Goal: Book appointment/travel/reservation

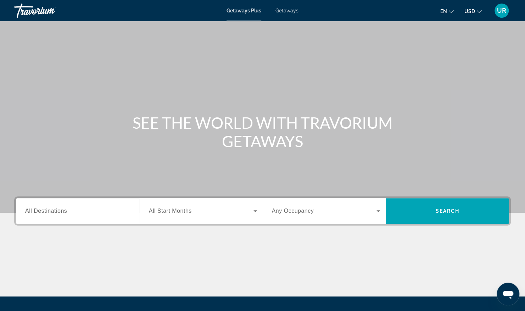
click at [284, 12] on span "Getaways" at bounding box center [286, 11] width 23 height 6
click at [40, 211] on span "All Destinations" at bounding box center [46, 211] width 42 height 6
click at [40, 211] on input "Destination All Destinations" at bounding box center [79, 211] width 108 height 9
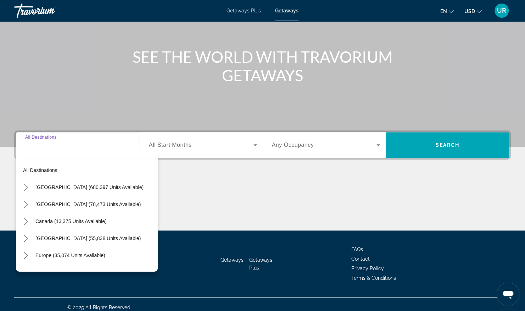
scroll to position [72, 0]
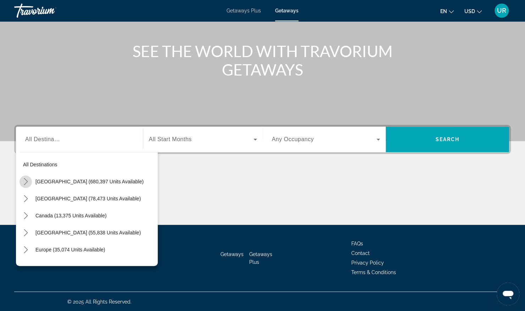
click at [27, 179] on icon "Toggle United States (680,397 units available) submenu" at bounding box center [25, 181] width 7 height 7
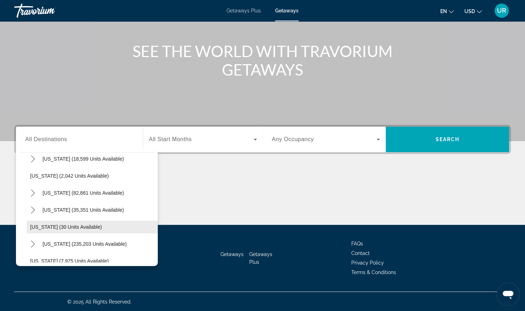
scroll to position [43, 0]
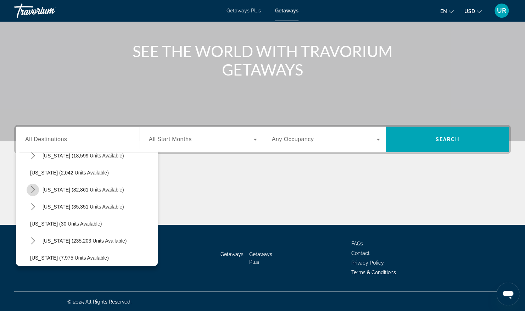
click at [33, 189] on icon "Toggle California (82,861 units available) submenu" at bounding box center [32, 189] width 7 height 7
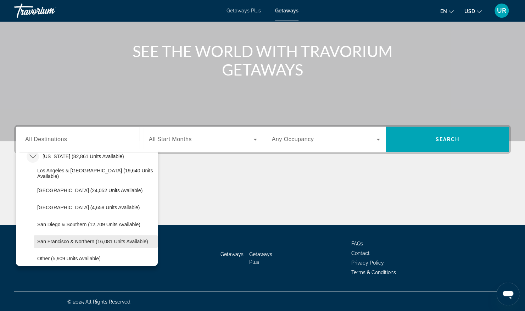
scroll to position [76, 0]
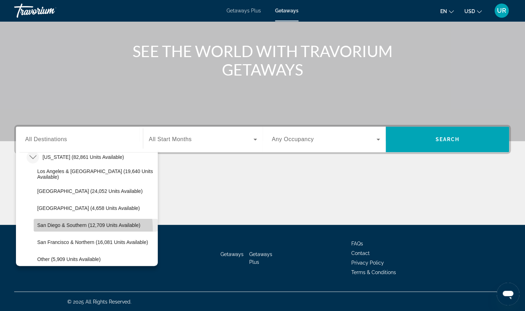
click at [67, 228] on span "Select destination: San Diego & Southern (12,709 units available)" at bounding box center [96, 225] width 124 height 17
type input "**********"
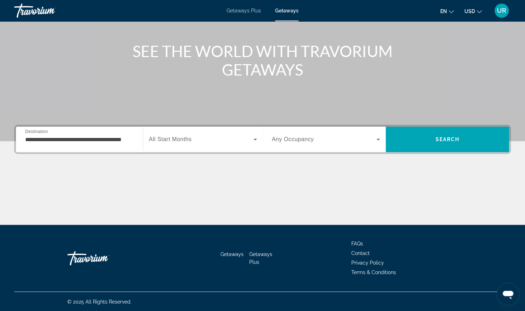
click at [151, 142] on span "All Start Months" at bounding box center [170, 139] width 43 height 6
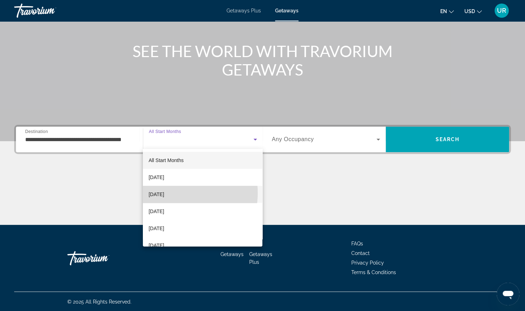
click at [164, 193] on span "[DATE]" at bounding box center [157, 194] width 16 height 9
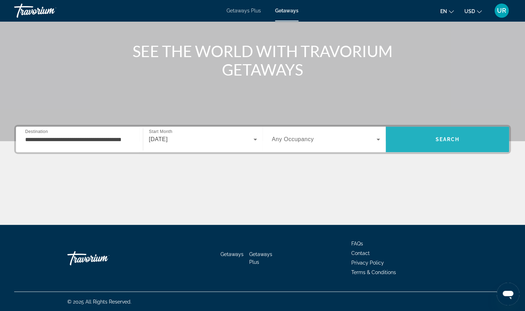
click at [452, 133] on span "Search" at bounding box center [447, 139] width 123 height 17
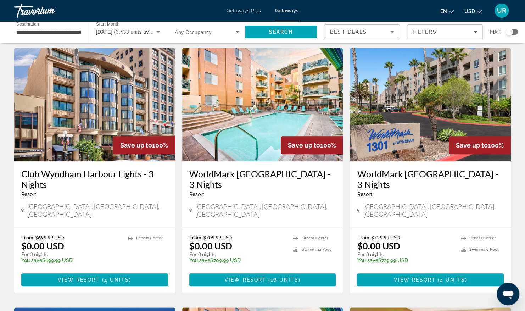
scroll to position [280, 0]
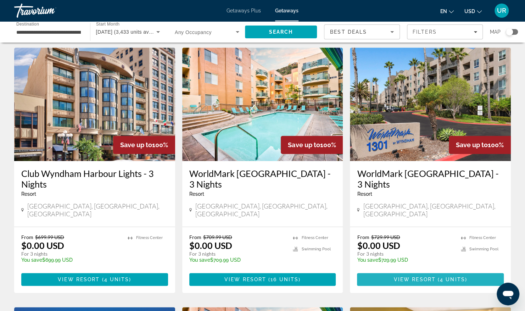
click at [443, 277] on span "4 units" at bounding box center [452, 280] width 25 height 6
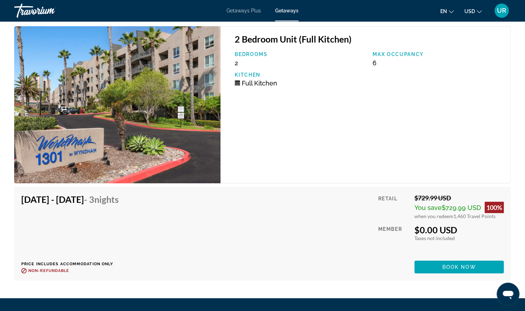
scroll to position [1256, 0]
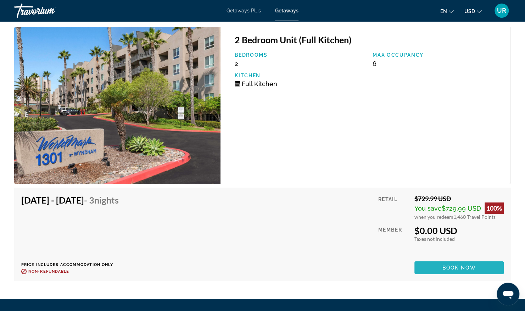
click at [450, 269] on span "Book now" at bounding box center [459, 268] width 34 height 6
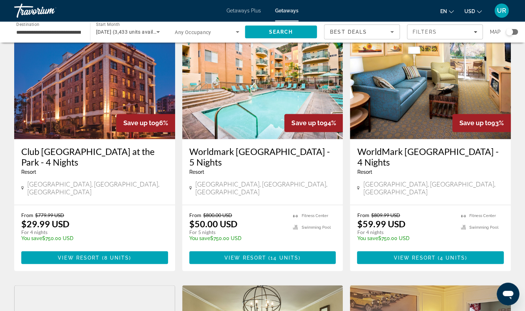
scroll to position [561, 0]
